Goal: Task Accomplishment & Management: Complete application form

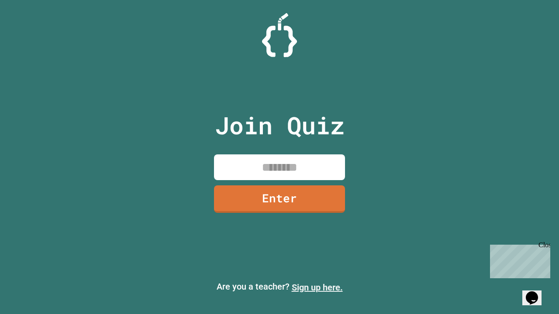
click at [317, 288] on link "Sign up here." at bounding box center [317, 287] width 51 height 10
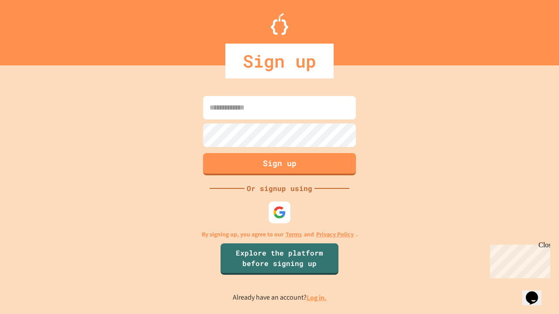
click at [317, 298] on link "Log in." at bounding box center [316, 297] width 20 height 9
